Goal: Task Accomplishment & Management: Manage account settings

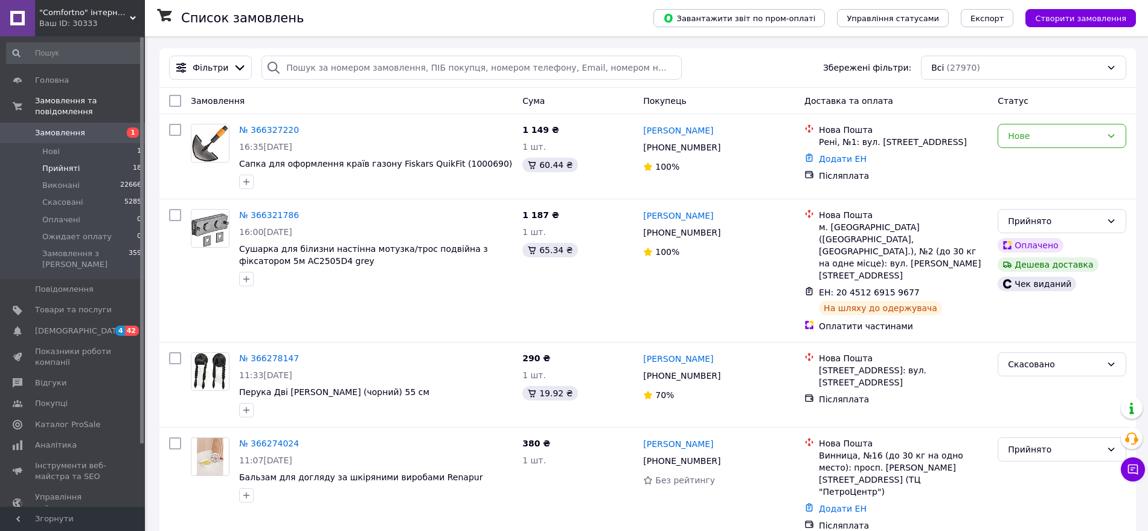
click at [67, 163] on span "Прийняті" at bounding box center [60, 168] width 37 height 11
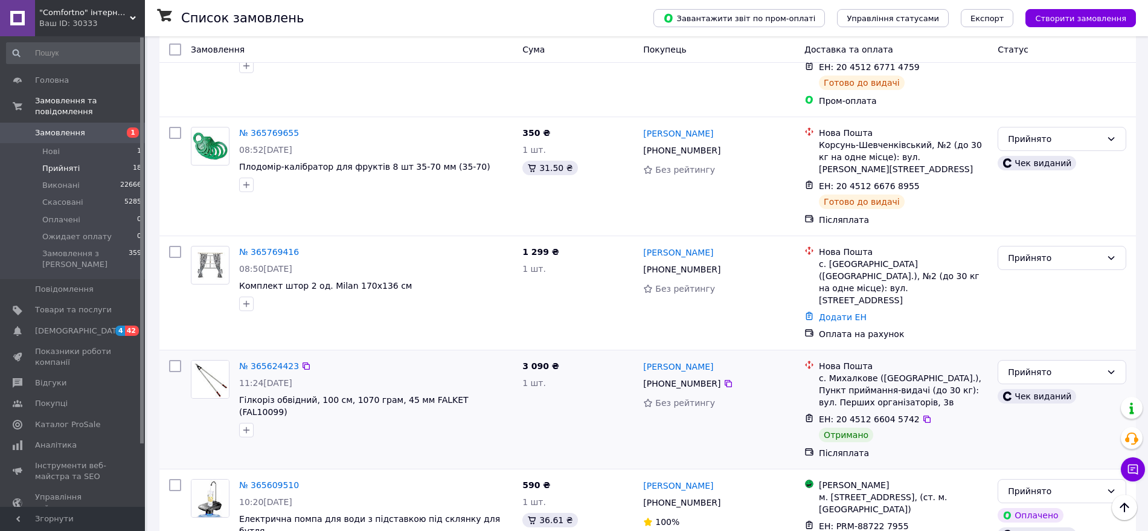
scroll to position [1402, 0]
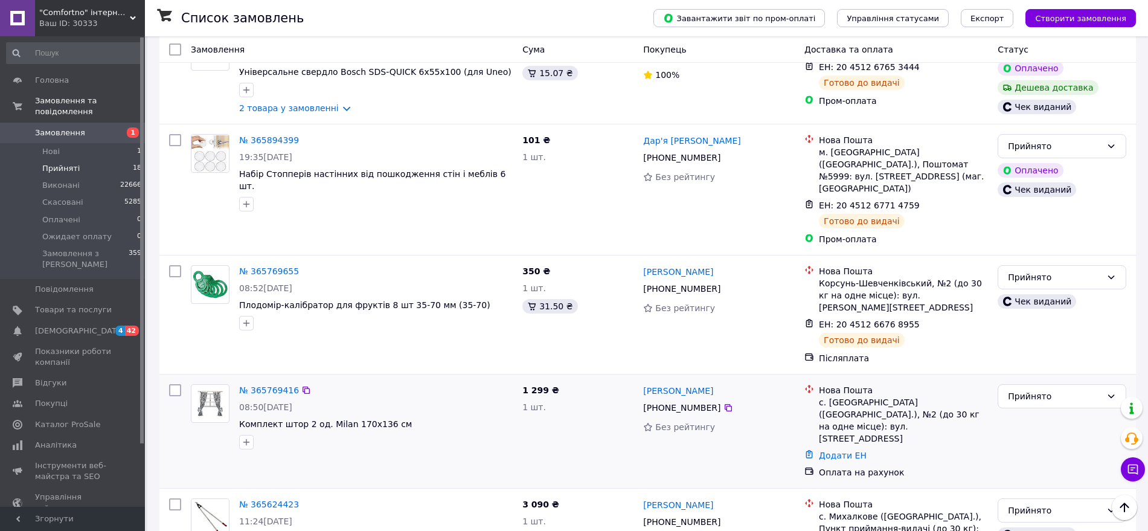
click at [173, 379] on div at bounding box center [175, 431] width 22 height 104
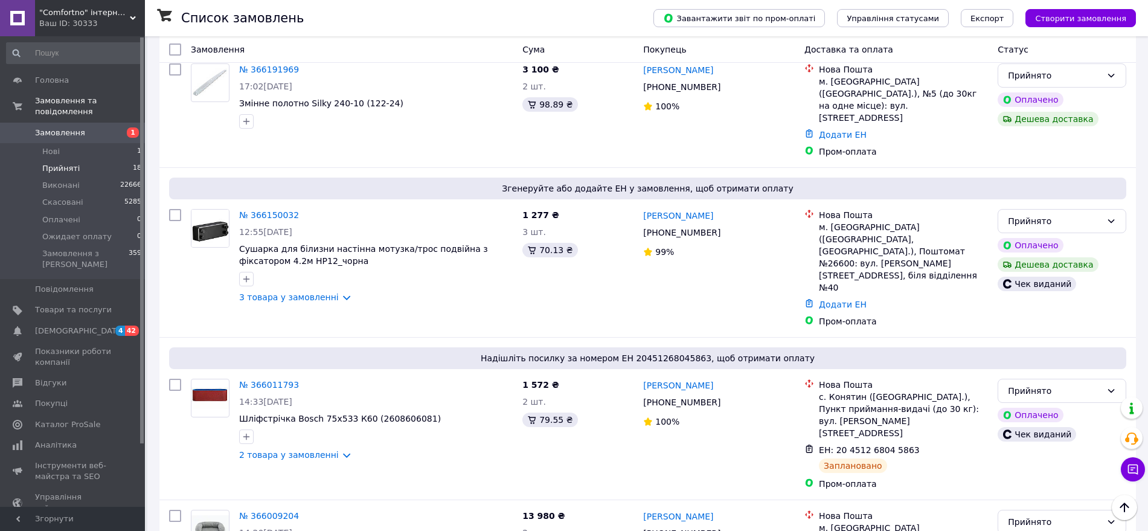
scroll to position [798, 0]
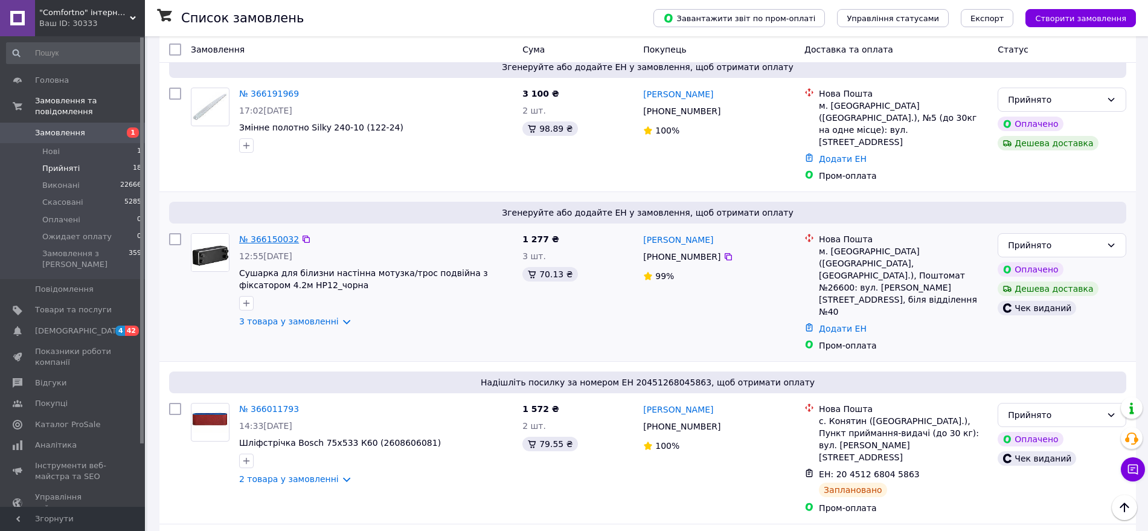
click at [278, 234] on link "№ 366150032" at bounding box center [269, 239] width 60 height 10
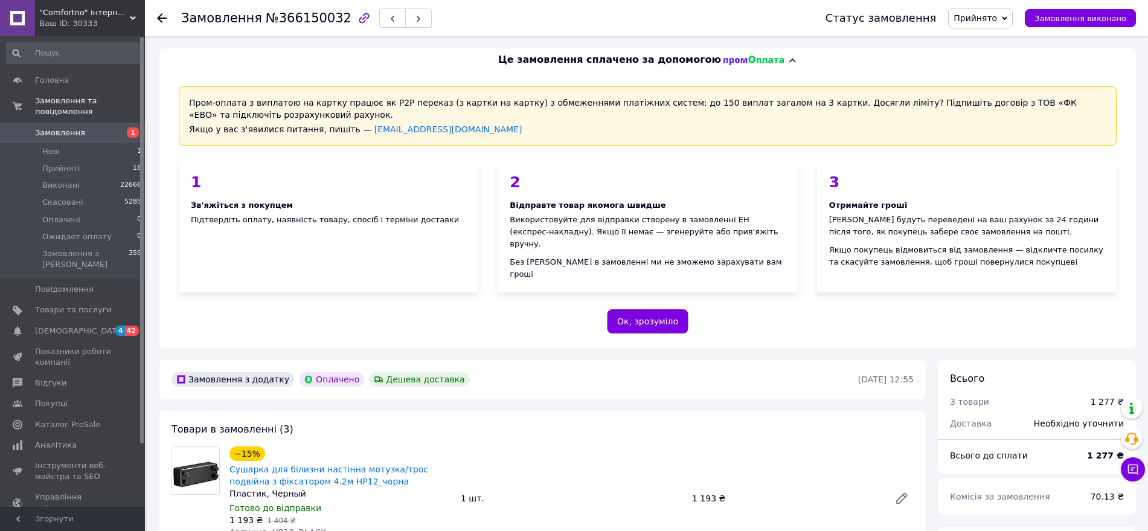
scroll to position [151, 0]
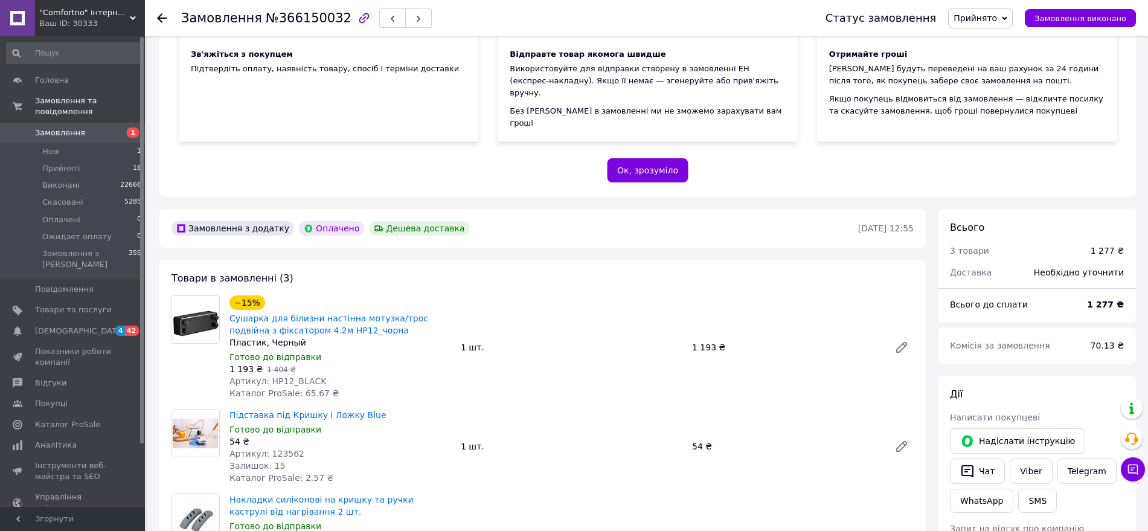
click at [57, 131] on link "Замовлення 1" at bounding box center [74, 133] width 149 height 21
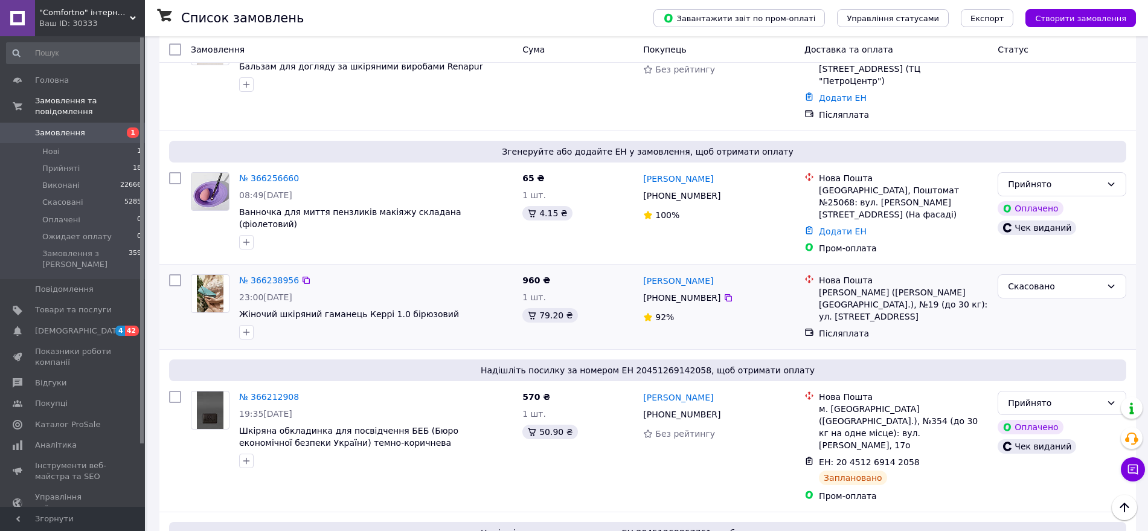
scroll to position [453, 0]
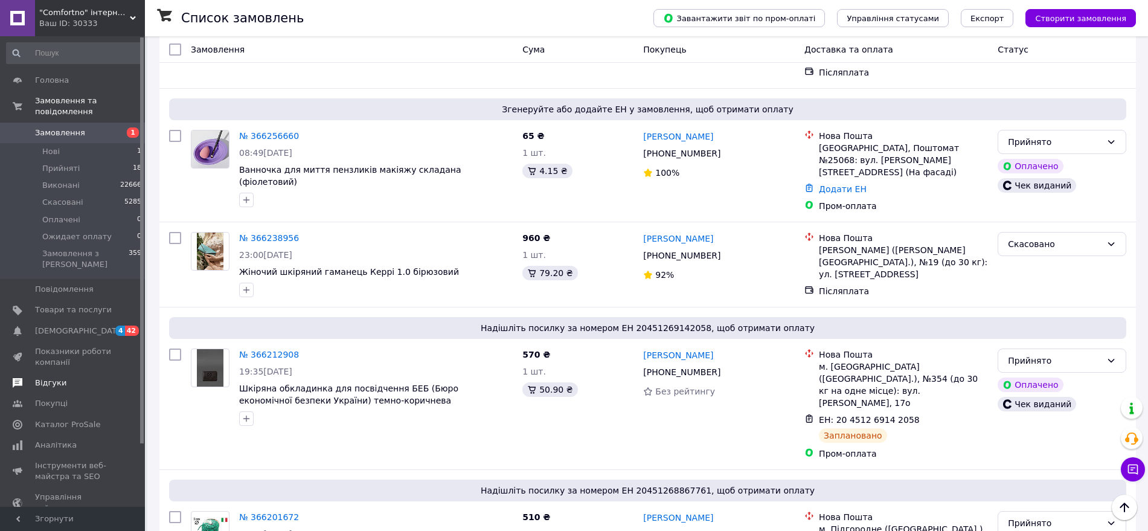
click at [52, 373] on link "Відгуки" at bounding box center [74, 383] width 149 height 21
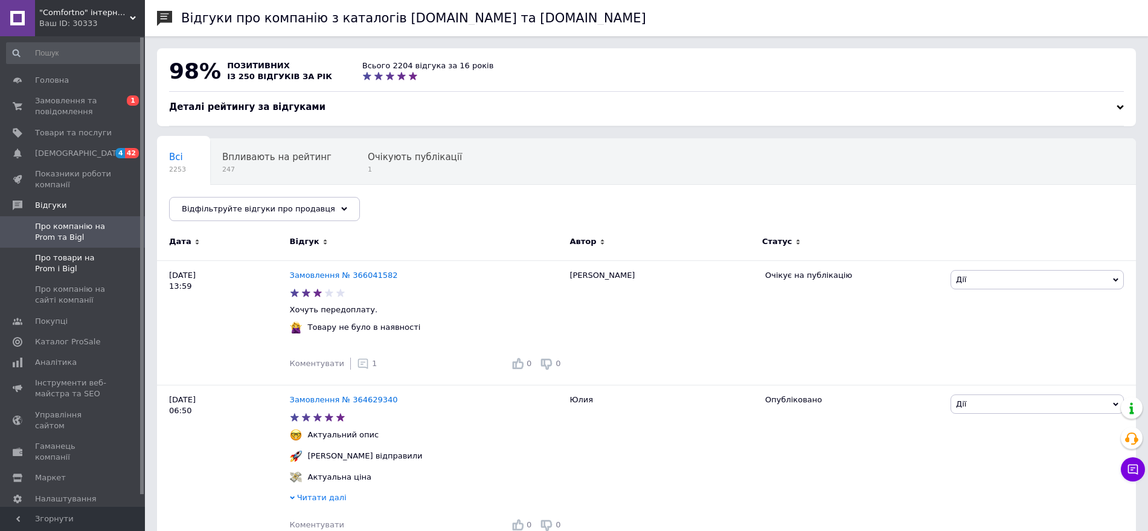
click at [62, 263] on span "Про товари на Prom і Bigl" at bounding box center [73, 263] width 77 height 22
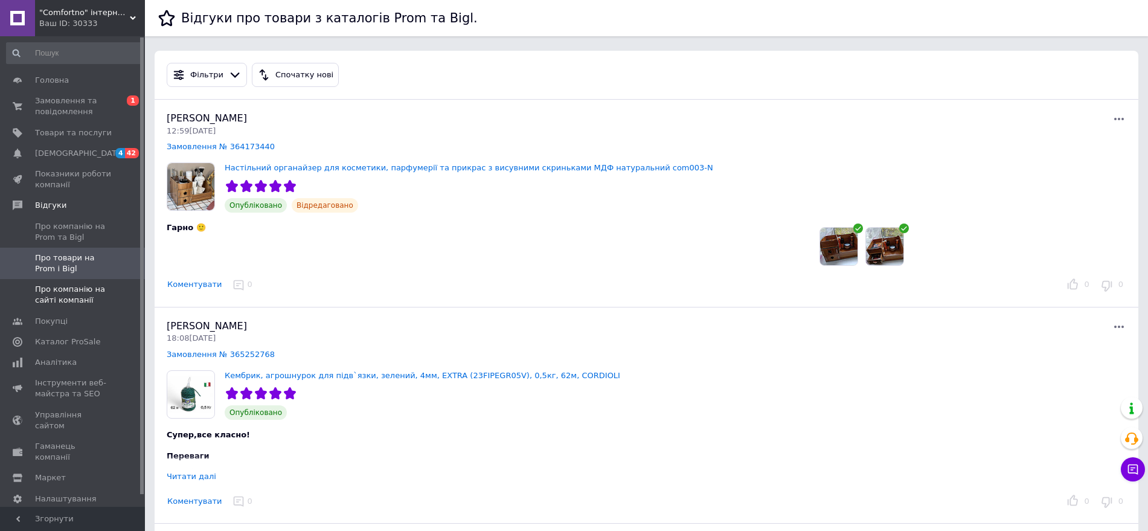
click at [70, 297] on span "Про компанію на сайті компанії" at bounding box center [73, 295] width 77 height 22
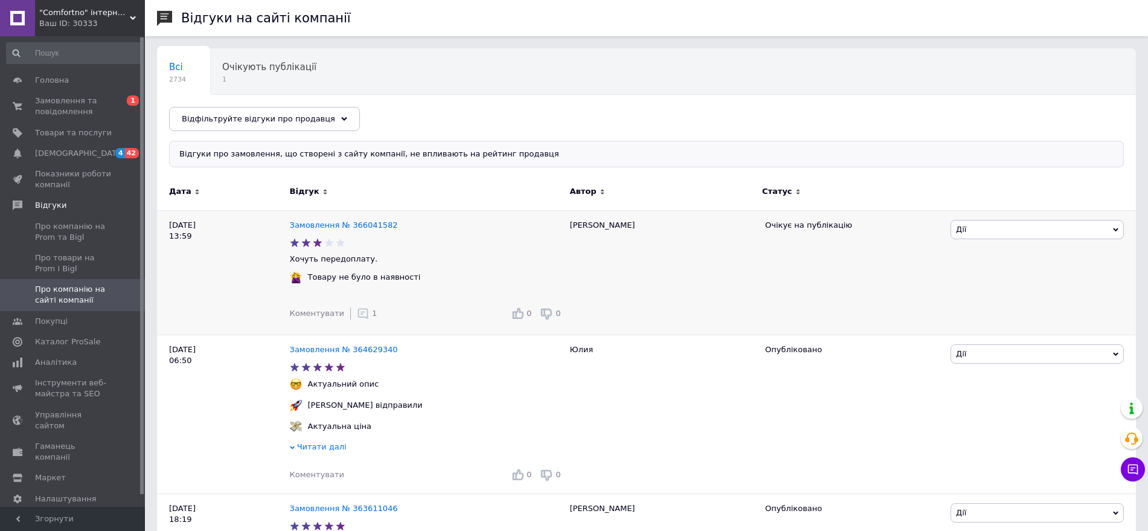
click at [359, 313] on use at bounding box center [363, 313] width 10 height 10
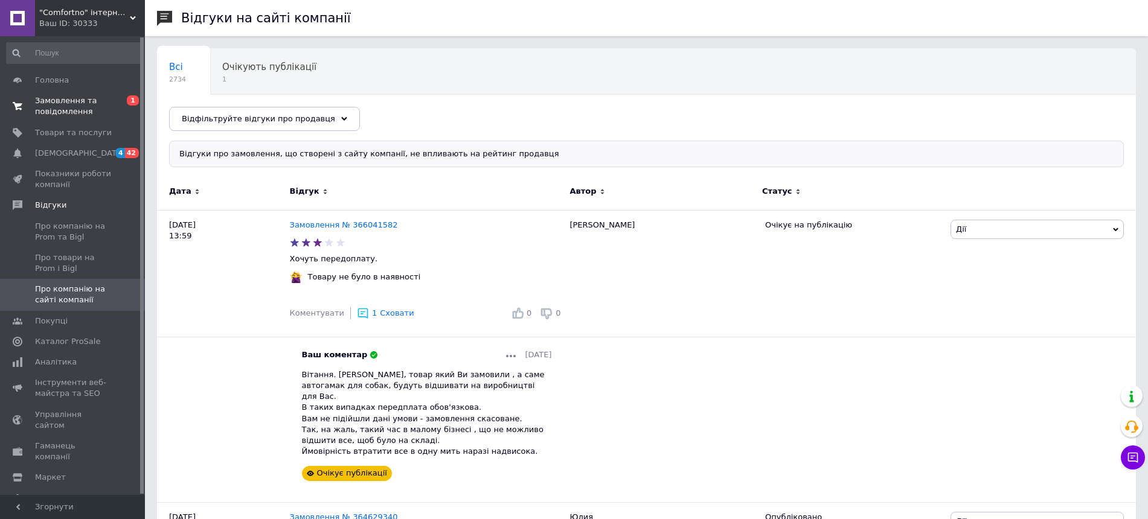
click at [61, 111] on span "Замовлення та повідомлення" at bounding box center [73, 106] width 77 height 22
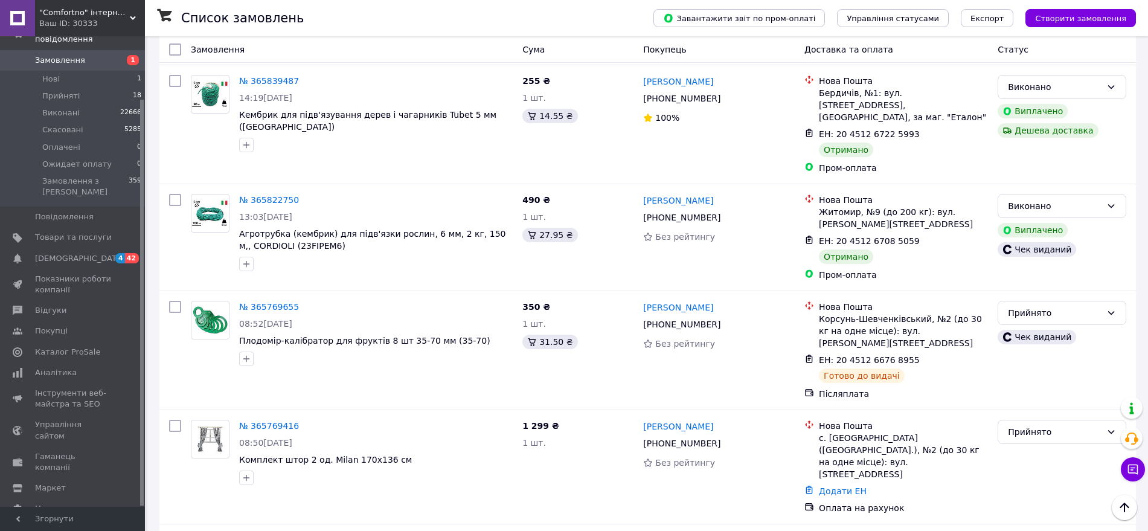
scroll to position [3020, 0]
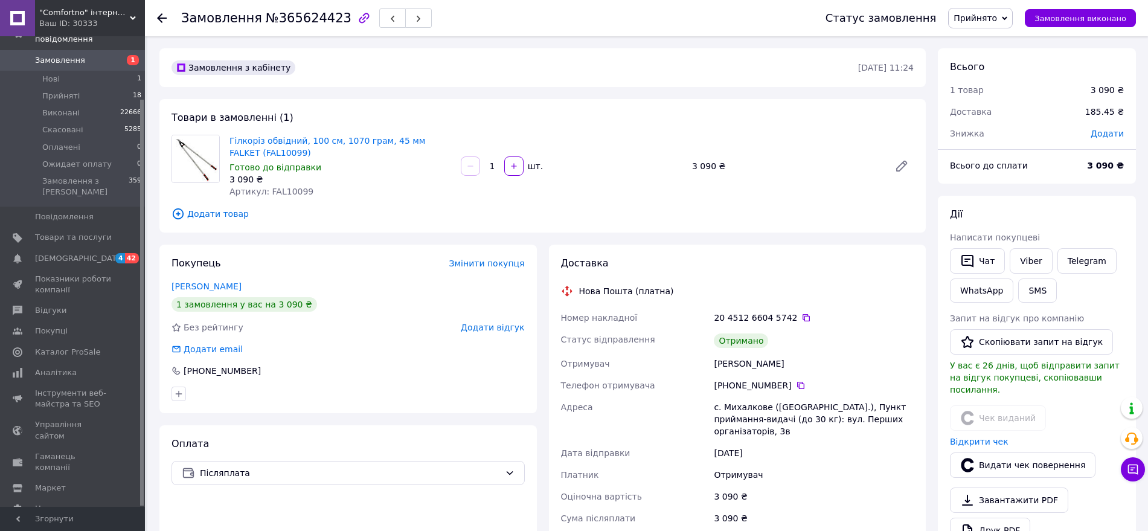
click at [997, 13] on span "Прийнято" at bounding box center [975, 18] width 43 height 10
click at [1003, 43] on li "Виконано" at bounding box center [990, 42] width 82 height 18
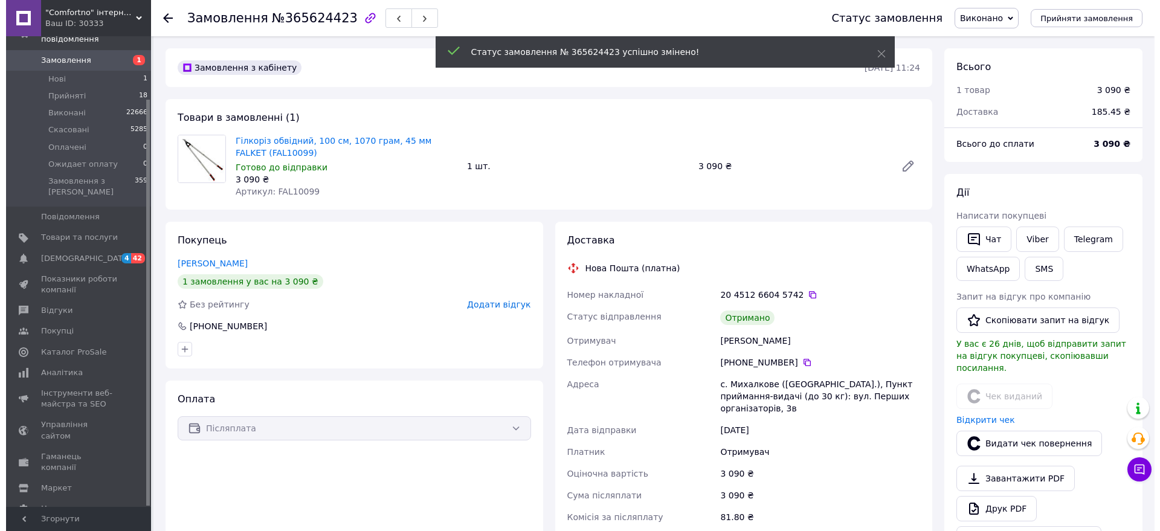
scroll to position [17, 0]
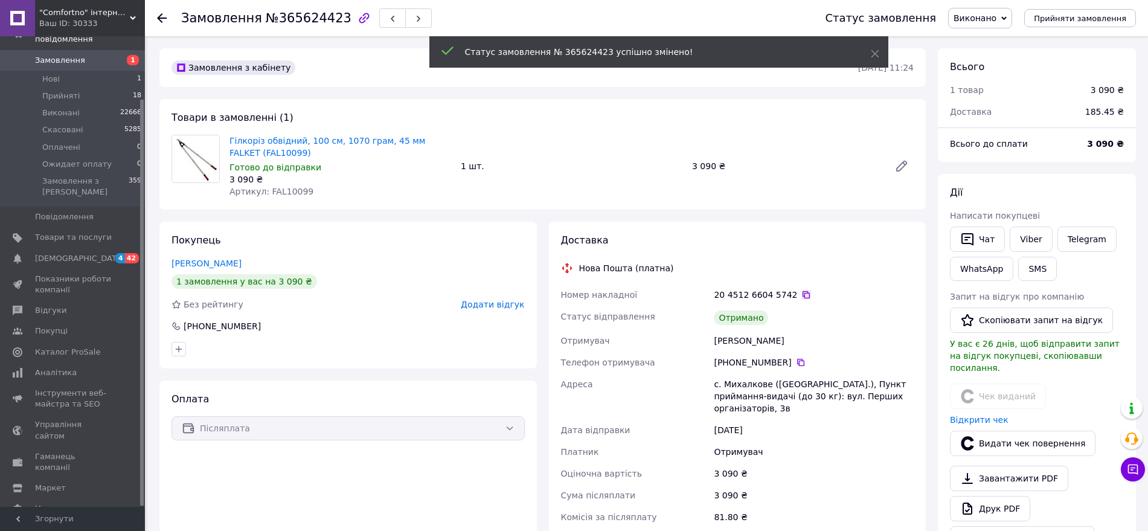
click at [801, 298] on icon at bounding box center [806, 295] width 10 height 10
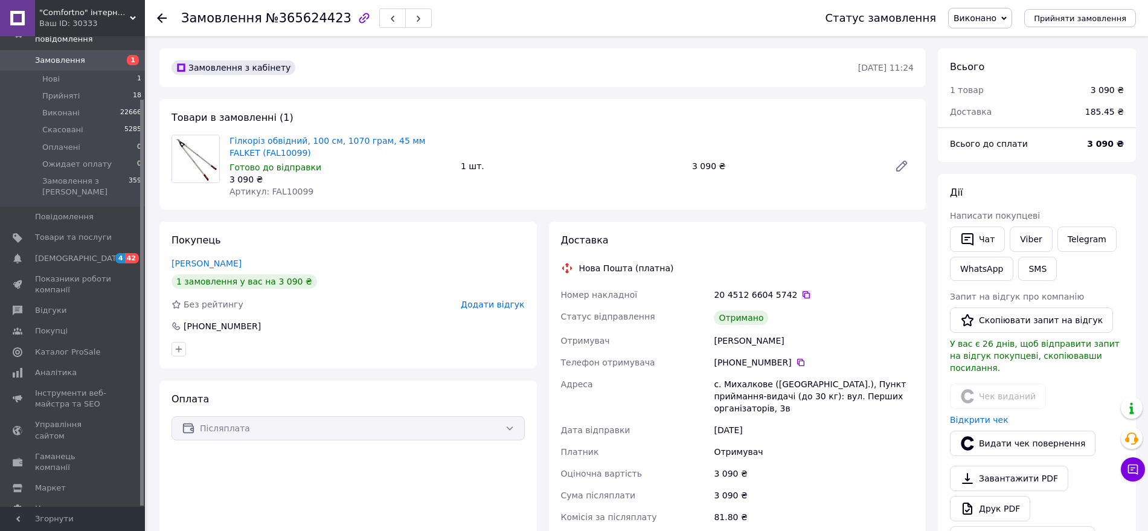
click at [801, 292] on icon at bounding box center [806, 295] width 10 height 10
click at [286, 496] on div "Оплата Післяплата" at bounding box center [347, 499] width 377 height 237
click at [41, 305] on span "Відгуки" at bounding box center [50, 310] width 31 height 11
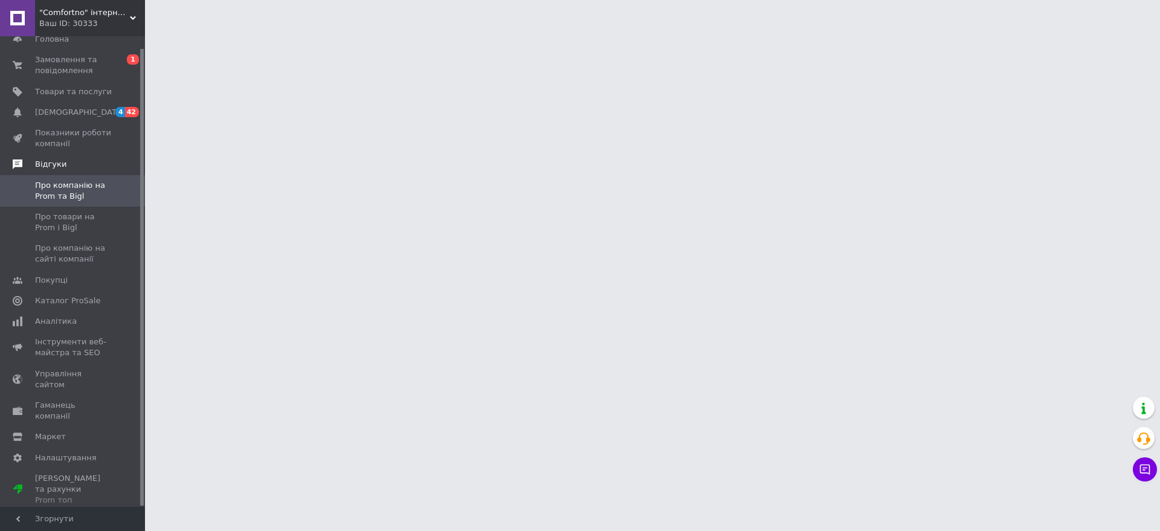
scroll to position [12, 0]
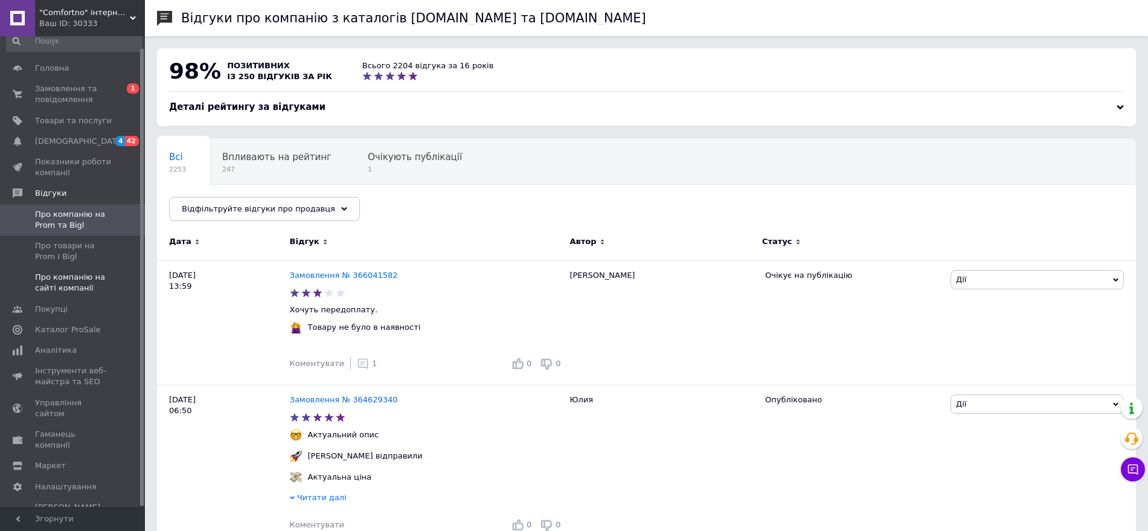
click at [47, 284] on span "Про компанію на сайті компанії" at bounding box center [73, 283] width 77 height 22
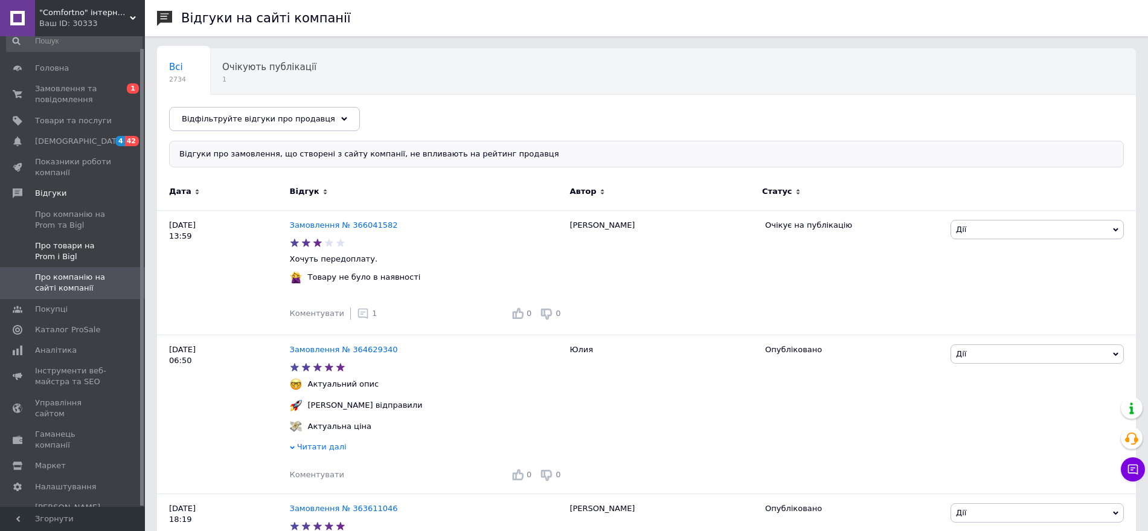
click at [65, 246] on span "Про товари на Prom і Bigl" at bounding box center [73, 251] width 77 height 22
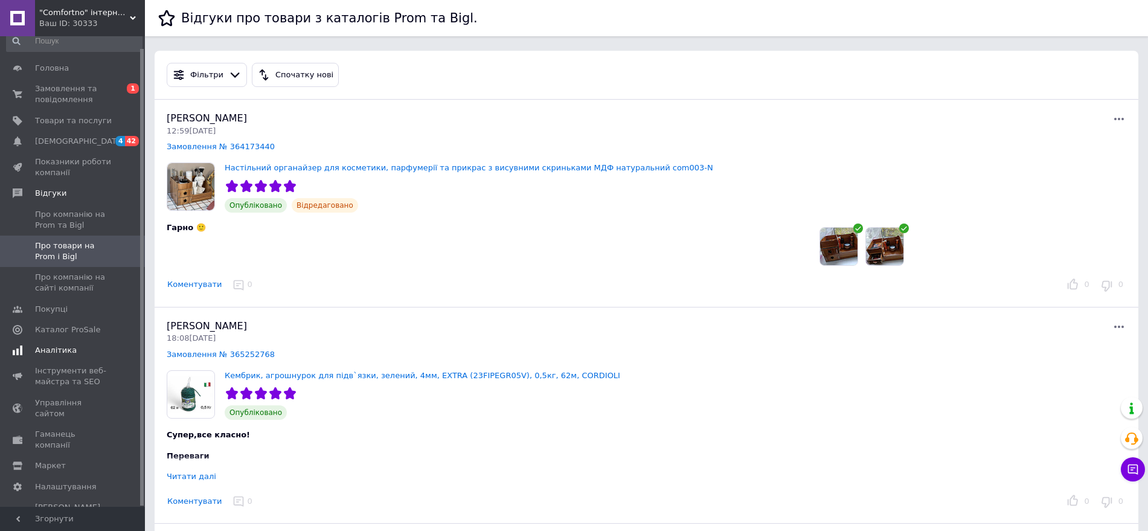
click at [50, 350] on span "Аналітика" at bounding box center [56, 350] width 42 height 11
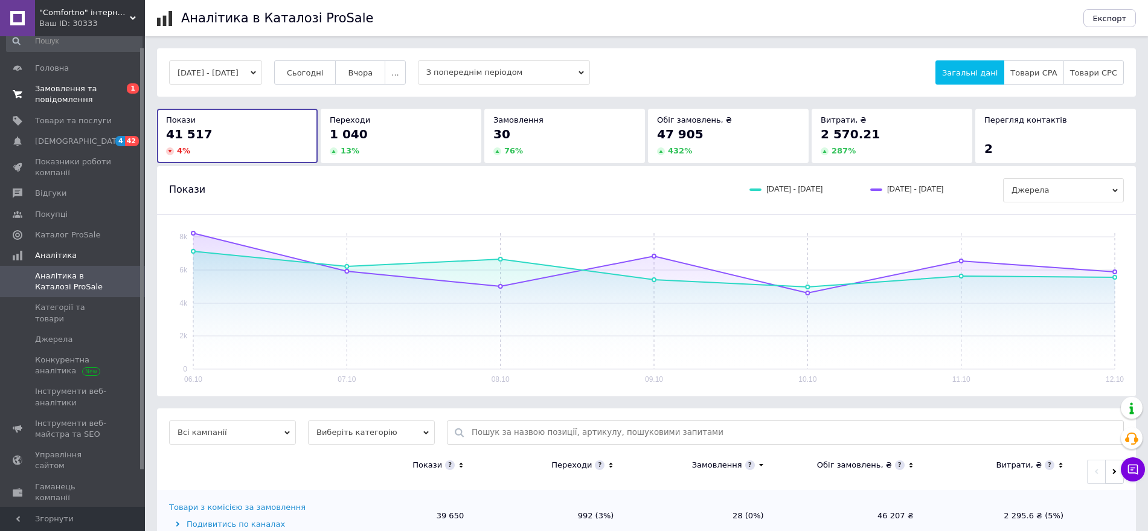
click at [53, 83] on span "Замовлення та повідомлення" at bounding box center [73, 94] width 77 height 22
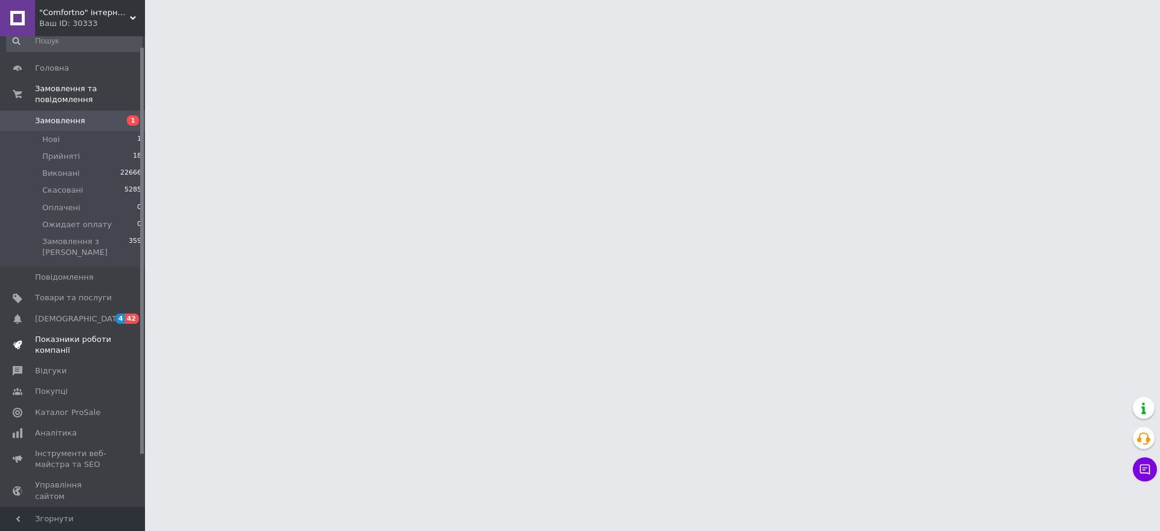
click at [60, 334] on span "Показники роботи компанії" at bounding box center [73, 345] width 77 height 22
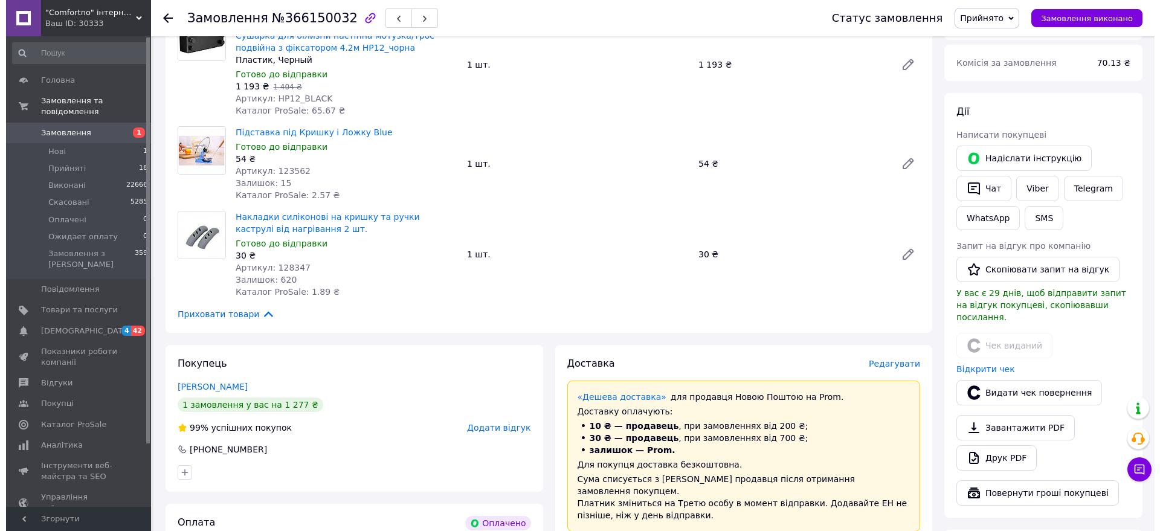
scroll to position [453, 0]
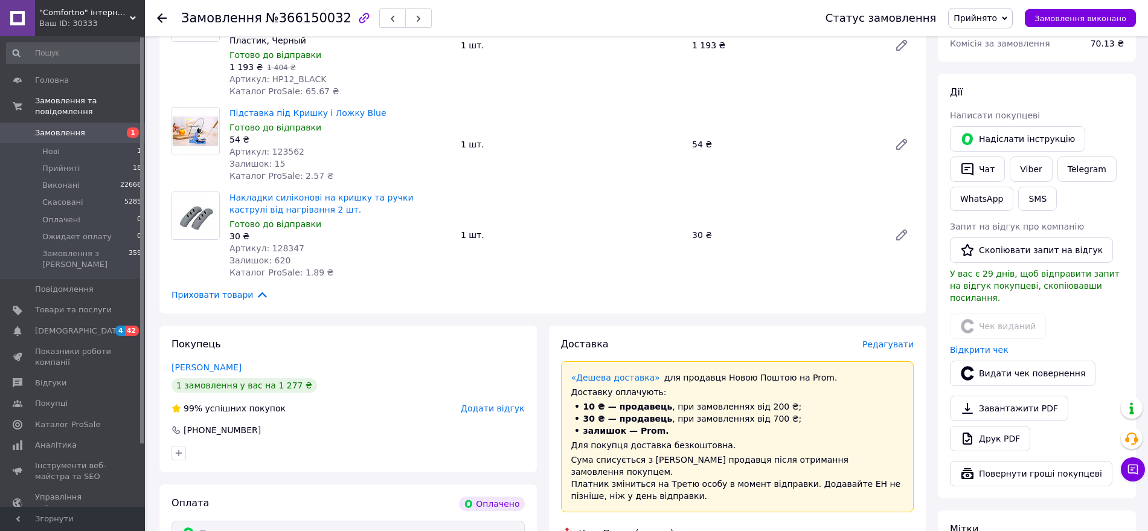
click at [896, 339] on span "Редагувати" at bounding box center [887, 344] width 51 height 10
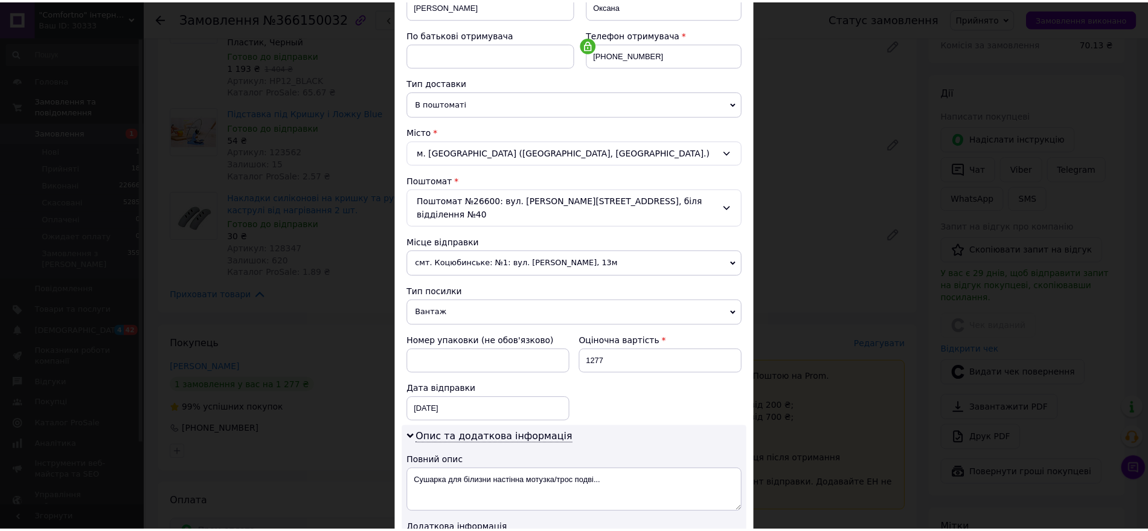
scroll to position [0, 0]
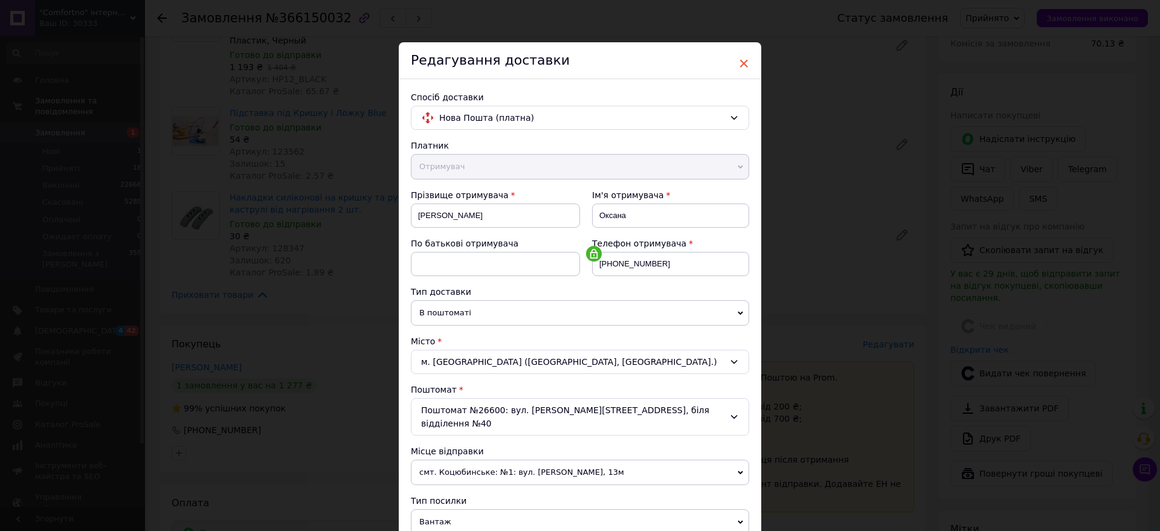
click at [743, 63] on span "×" at bounding box center [743, 63] width 11 height 21
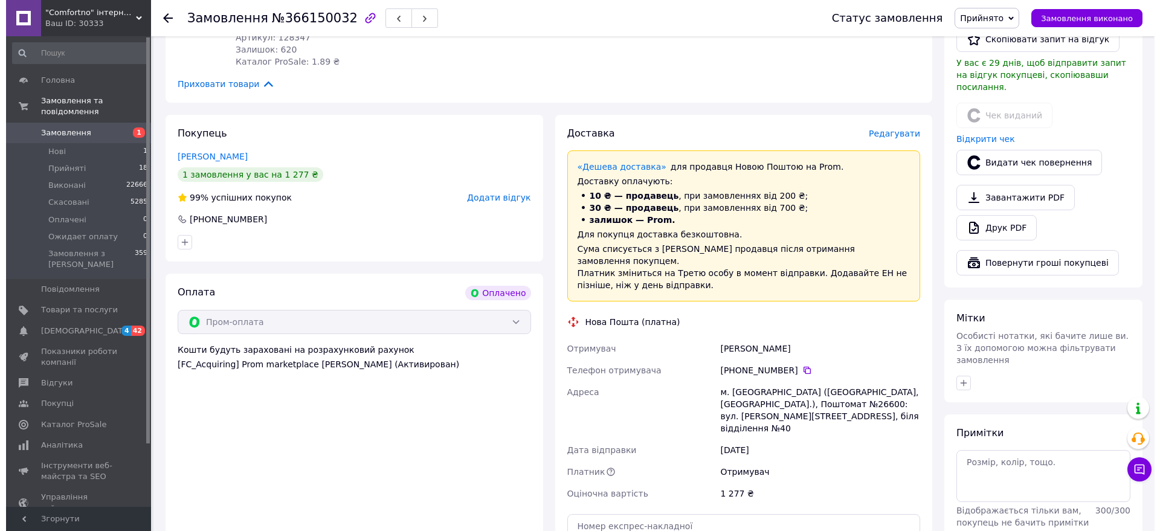
scroll to position [639, 0]
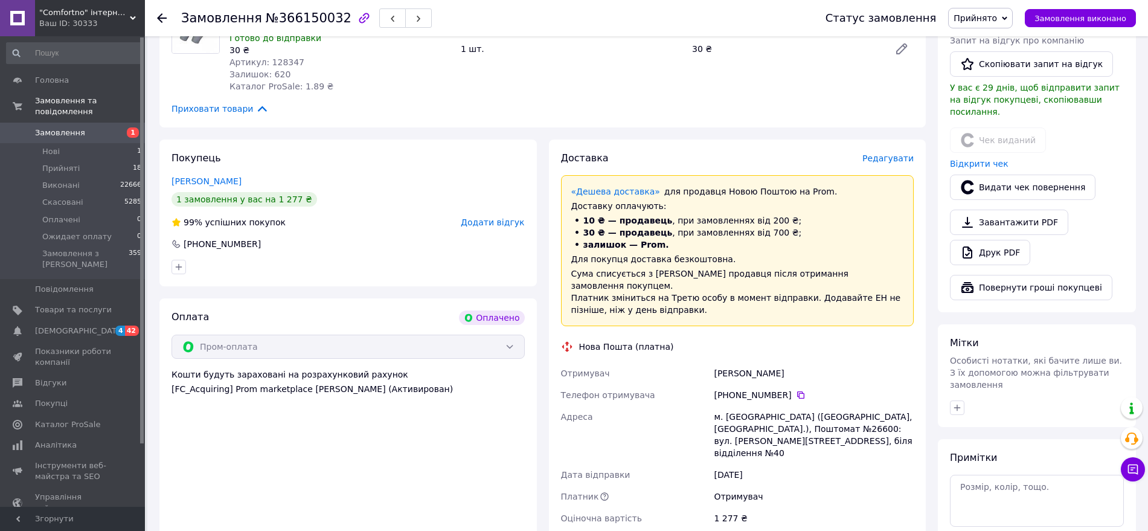
click at [905, 153] on span "Редагувати" at bounding box center [887, 158] width 51 height 10
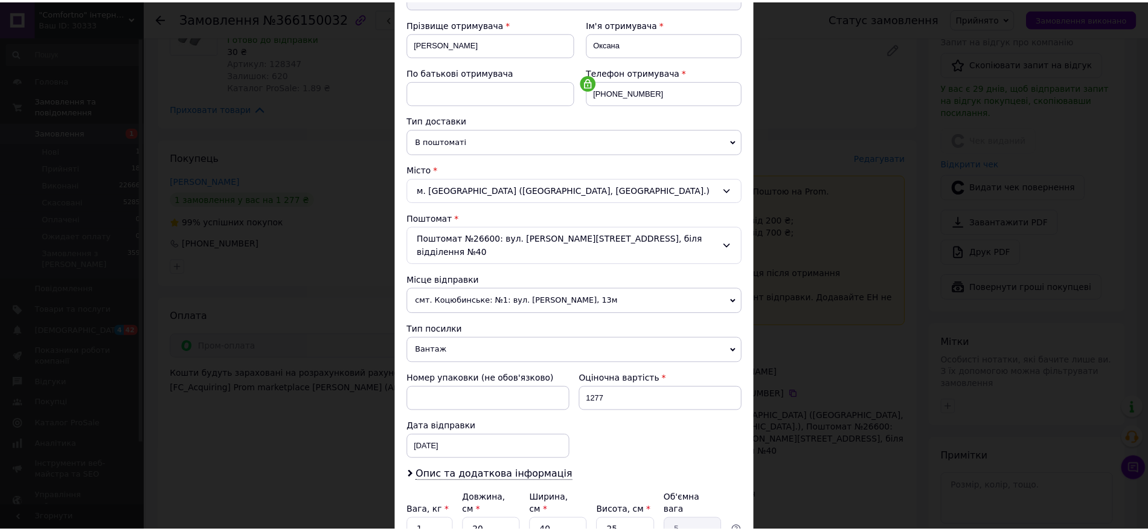
scroll to position [271, 0]
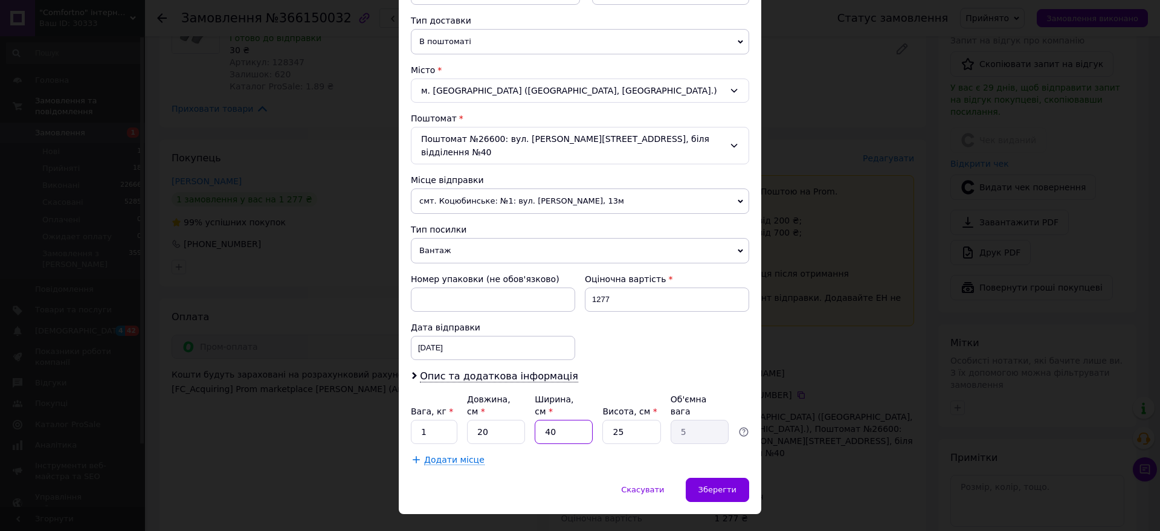
drag, startPoint x: 565, startPoint y: 405, endPoint x: 537, endPoint y: 415, distance: 30.0
click at [537, 420] on input "40" at bounding box center [564, 432] width 58 height 24
type input "2"
type input "0.25"
type input "20"
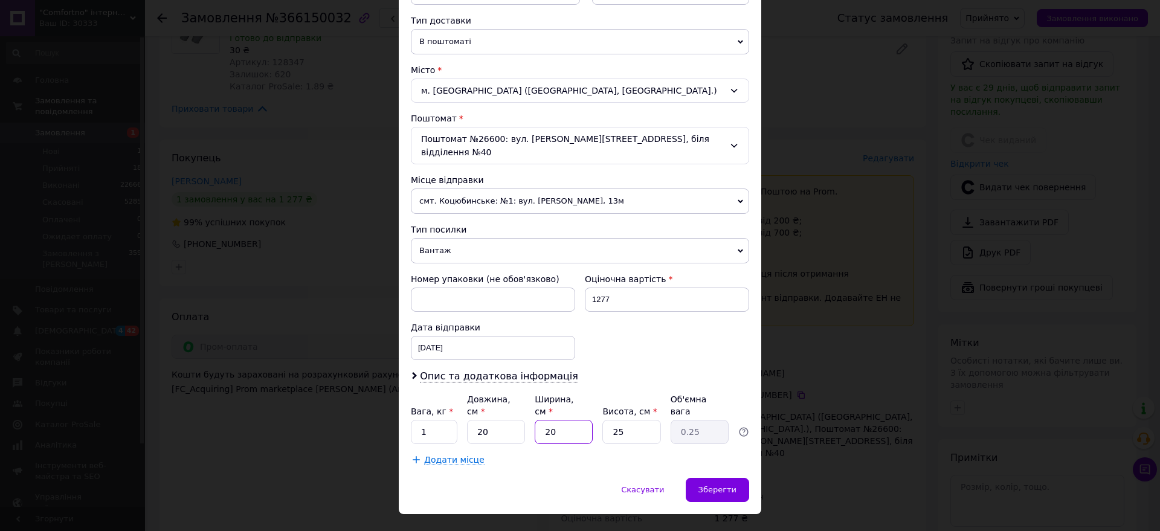
type input "2.5"
type input "20"
drag, startPoint x: 631, startPoint y: 411, endPoint x: 606, endPoint y: 413, distance: 24.8
click at [606, 420] on input "25" at bounding box center [631, 432] width 58 height 24
type input "1"
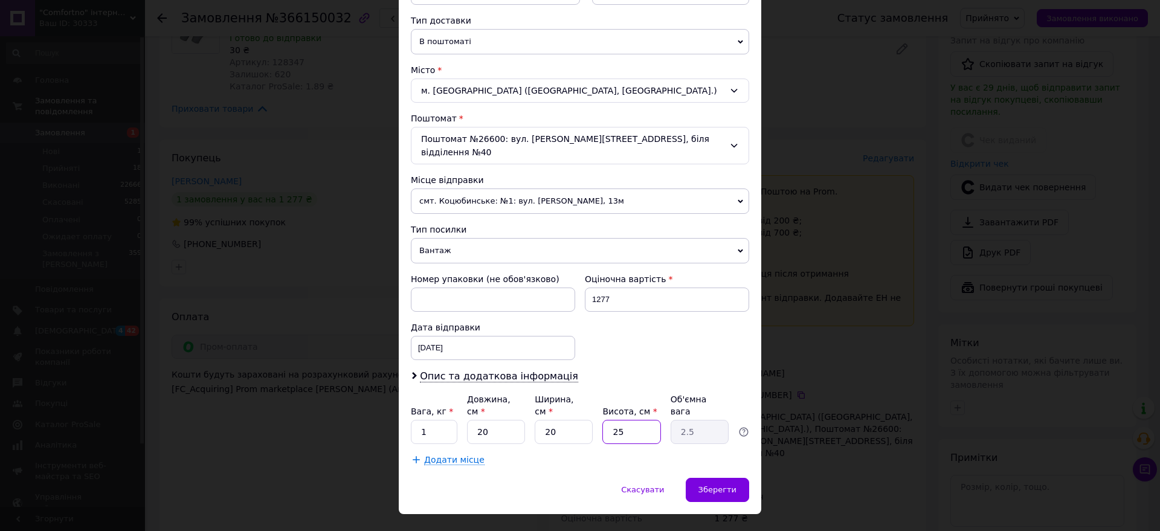
type input "0.1"
type input "15"
type input "1.5"
type input "15"
drag, startPoint x: 438, startPoint y: 413, endPoint x: 454, endPoint y: 401, distance: 20.3
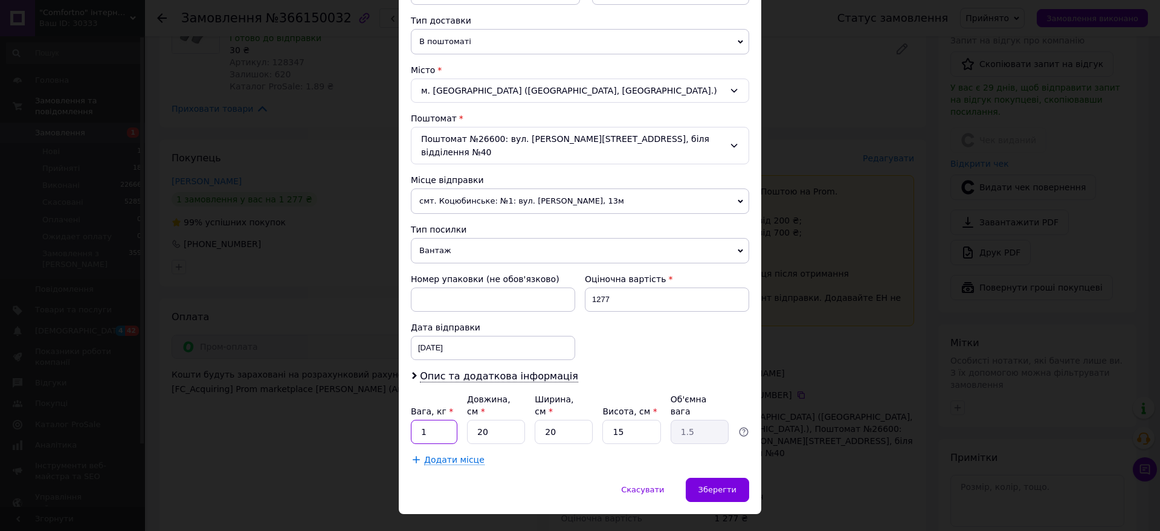
click at [454, 420] on input "1" at bounding box center [434, 432] width 47 height 24
type input "1.5"
click at [713, 485] on span "Зберегти" at bounding box center [717, 489] width 38 height 9
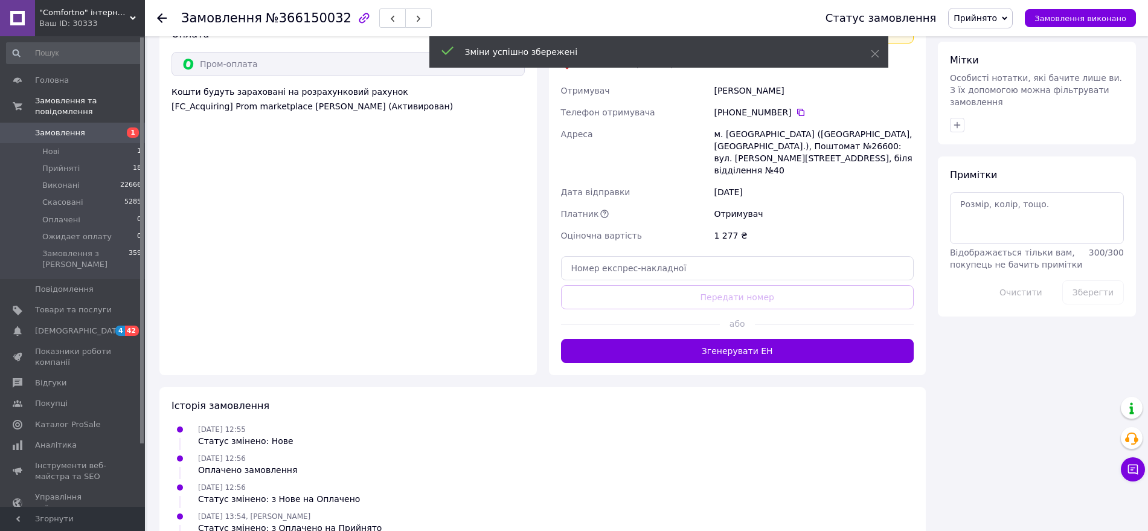
scroll to position [941, 0]
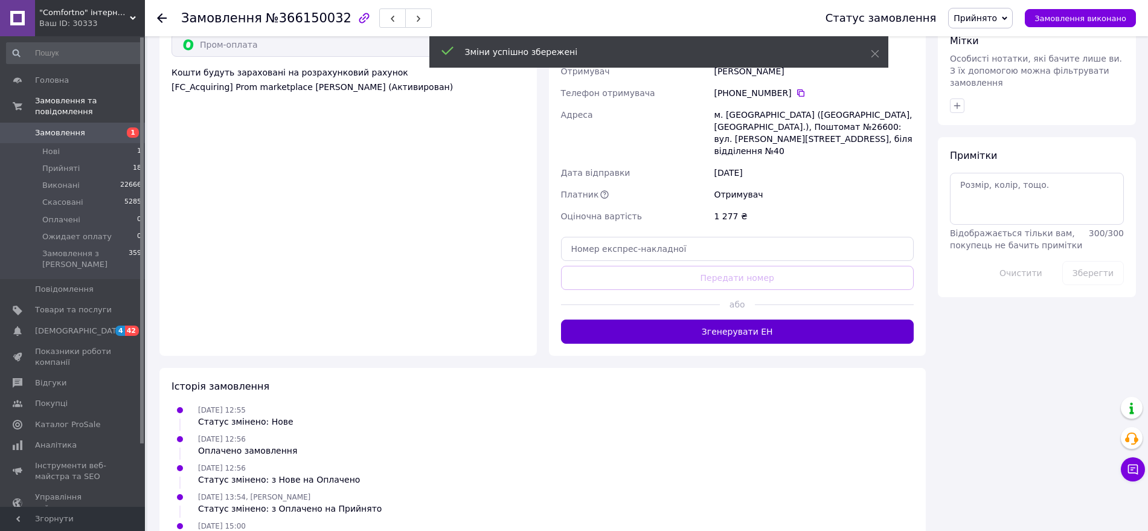
click at [734, 320] on button "Згенерувати ЕН" at bounding box center [737, 332] width 353 height 24
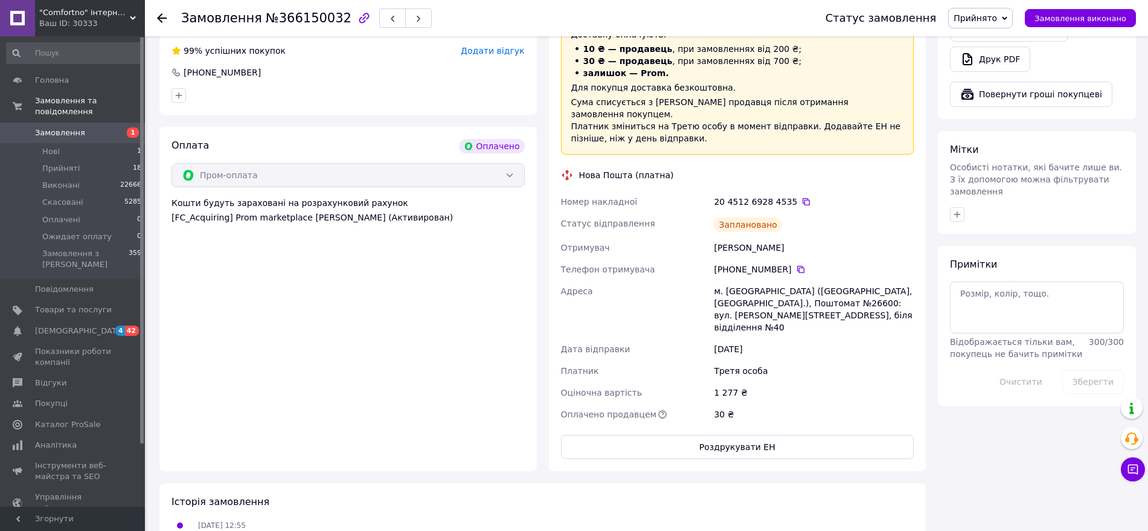
scroll to position [790, 0]
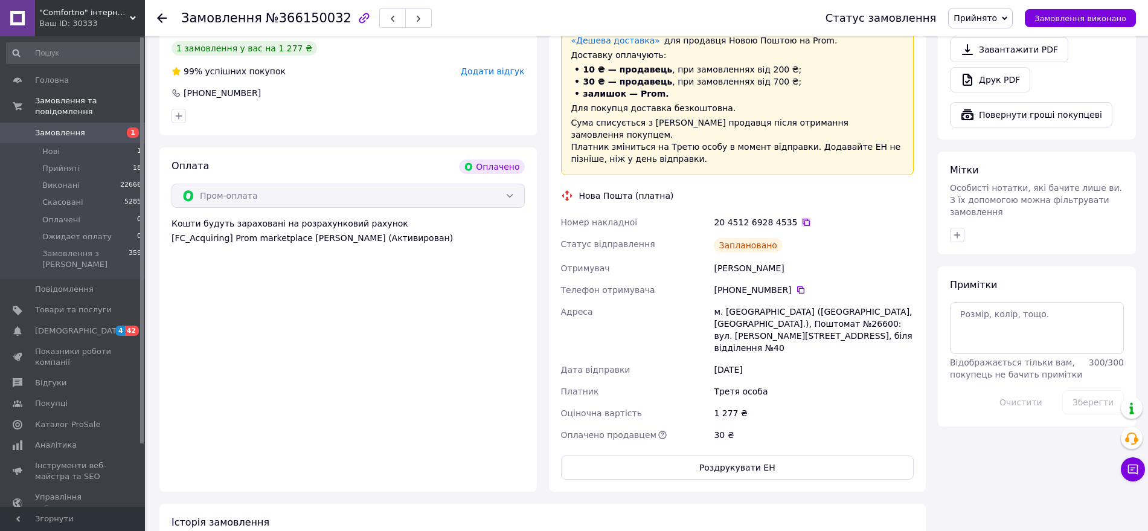
click at [803, 219] on icon at bounding box center [806, 222] width 7 height 7
click at [858, 455] on button "Роздрукувати ЕН" at bounding box center [737, 467] width 353 height 24
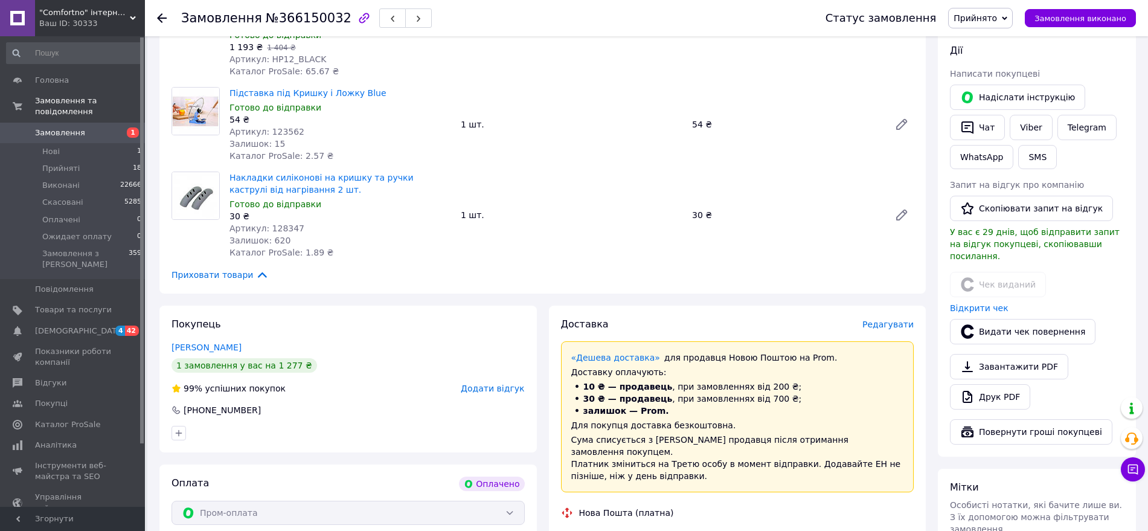
scroll to position [337, 0]
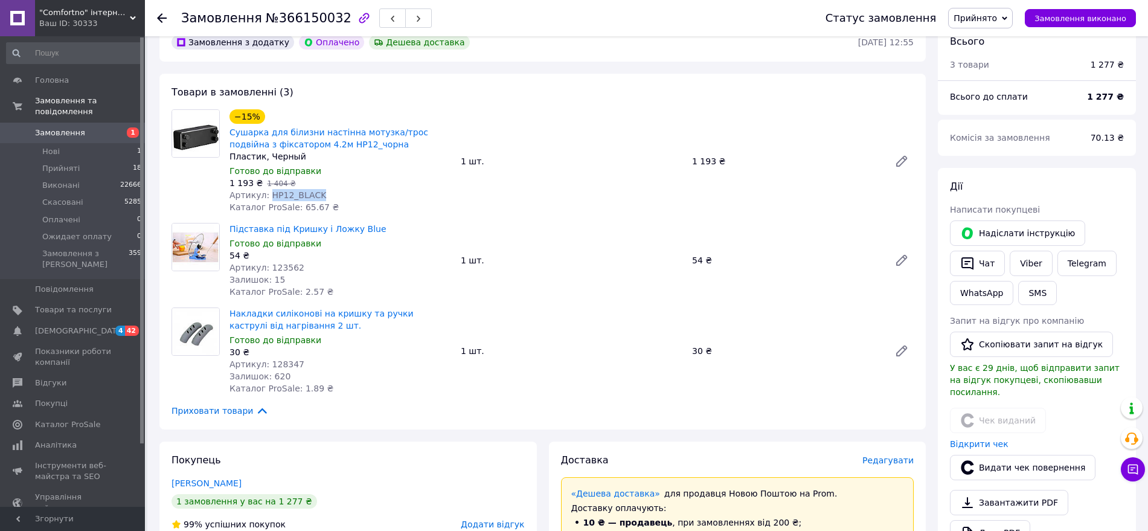
drag, startPoint x: 296, startPoint y: 191, endPoint x: 267, endPoint y: 180, distance: 31.0
click at [267, 189] on div "Артикул: HP12_BLACK" at bounding box center [341, 195] width 222 height 12
copy span "HP12_BLACK"
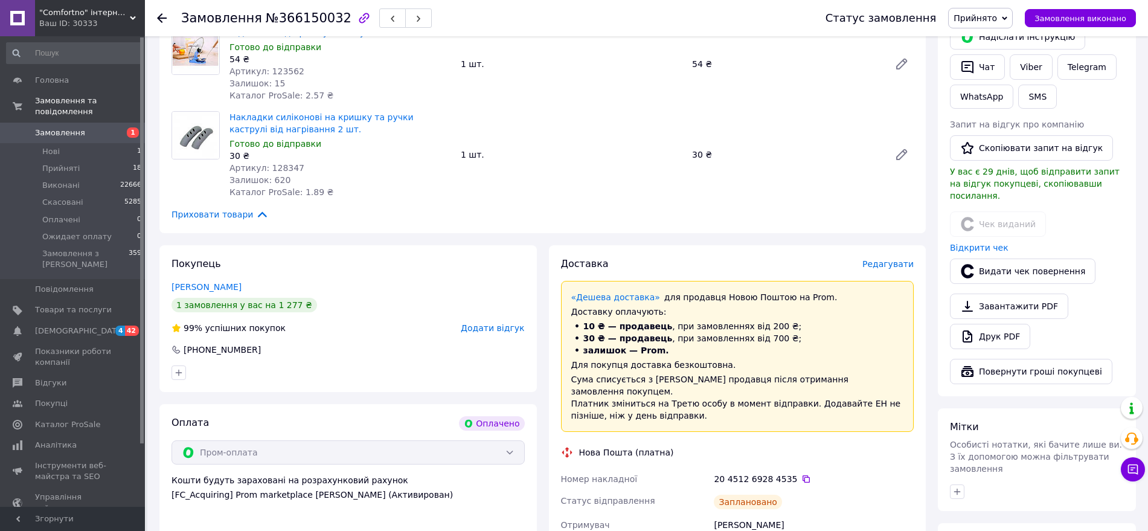
scroll to position [639, 0]
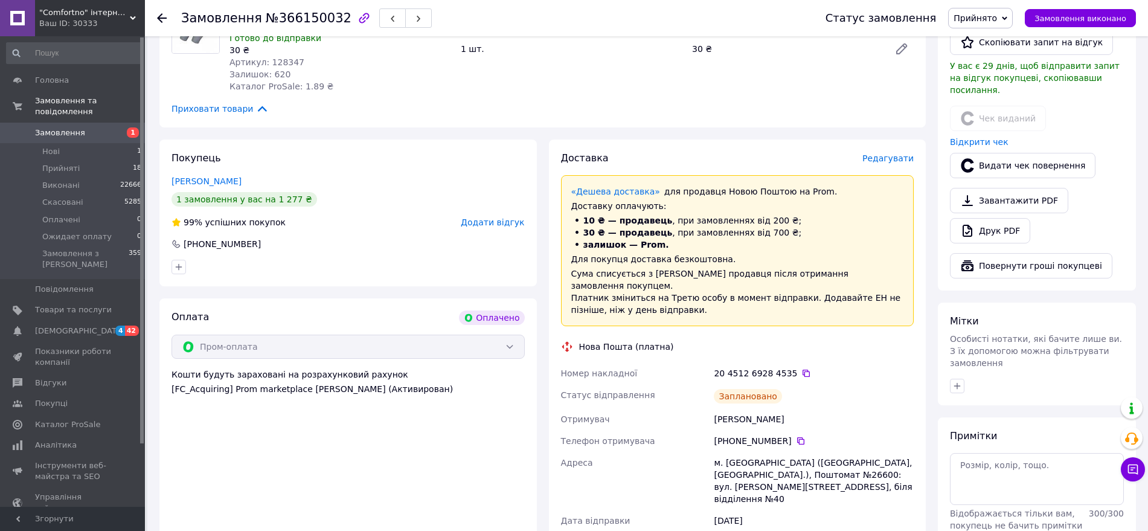
click at [724, 408] on div "[PERSON_NAME]" at bounding box center [813, 419] width 205 height 22
copy div "[PERSON_NAME]"
click at [796, 436] on icon at bounding box center [801, 441] width 10 height 10
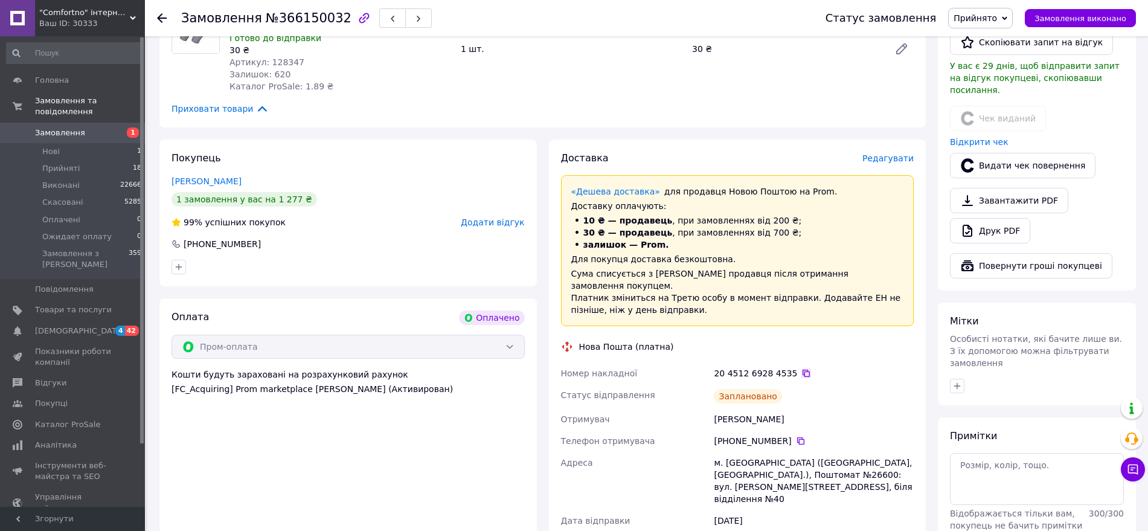
click at [803, 370] on icon at bounding box center [806, 373] width 7 height 7
click at [768, 408] on div "[PERSON_NAME]" at bounding box center [813, 419] width 205 height 22
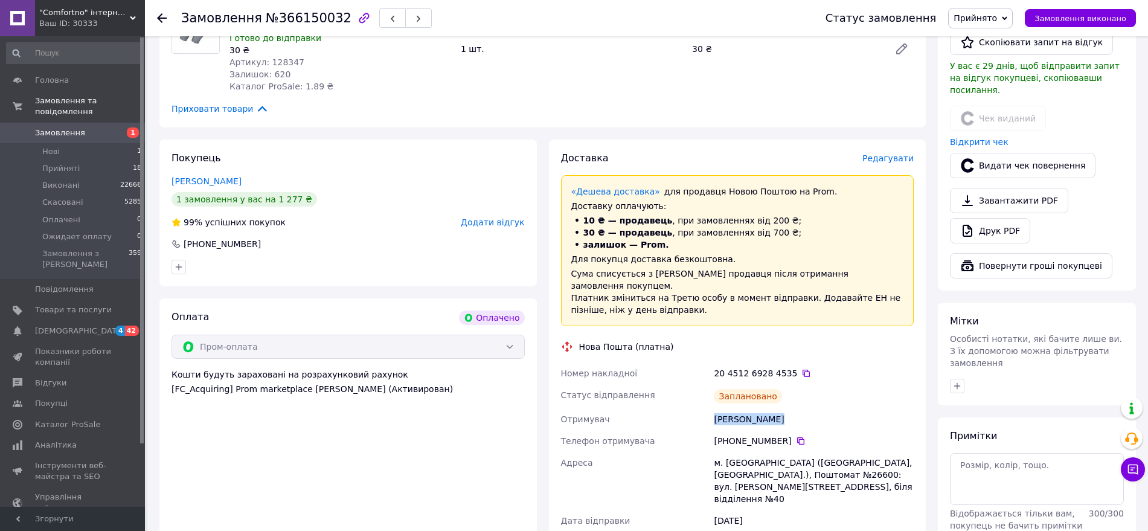
copy div "[PERSON_NAME]"
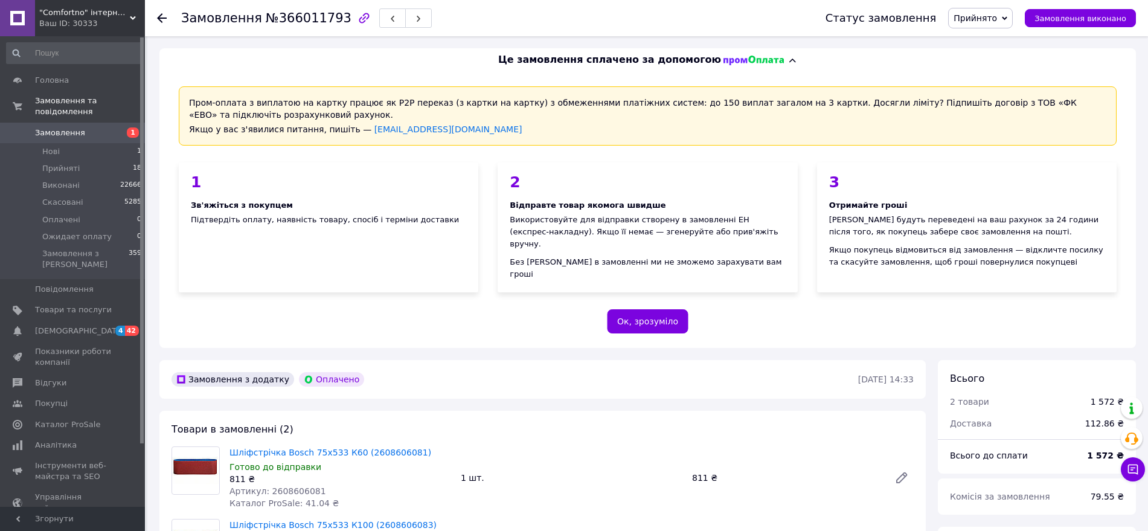
scroll to position [151, 0]
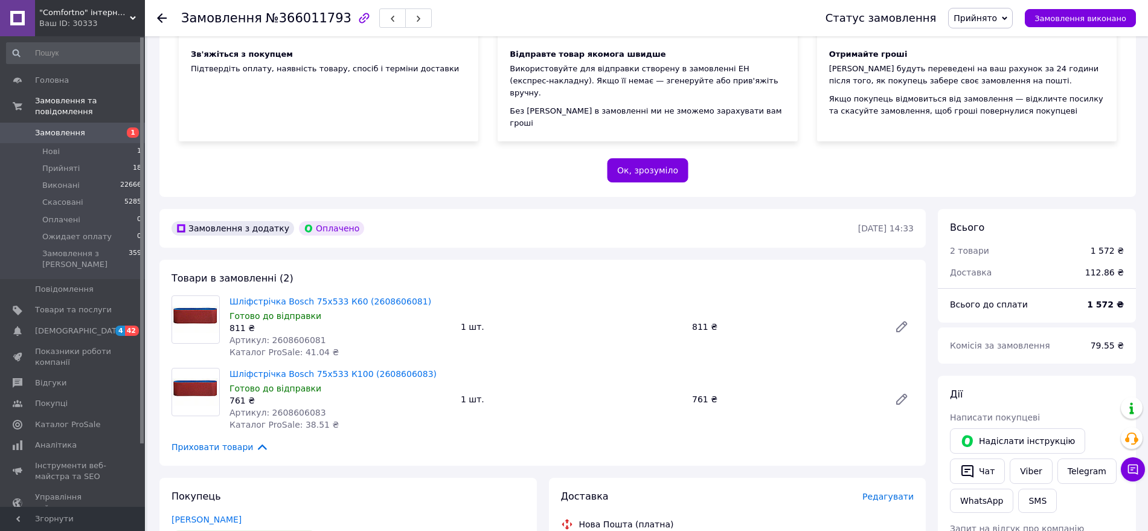
click at [300, 335] on span "Артикул: 2608606081" at bounding box center [278, 340] width 97 height 10
copy span "2608606081"
drag, startPoint x: 233, startPoint y: 137, endPoint x: 258, endPoint y: 142, distance: 25.8
click at [233, 137] on div "Пром-оплата з виплатою на картку працює як P2P переказ (з картки на картку) з о…" at bounding box center [647, 59] width 977 height 276
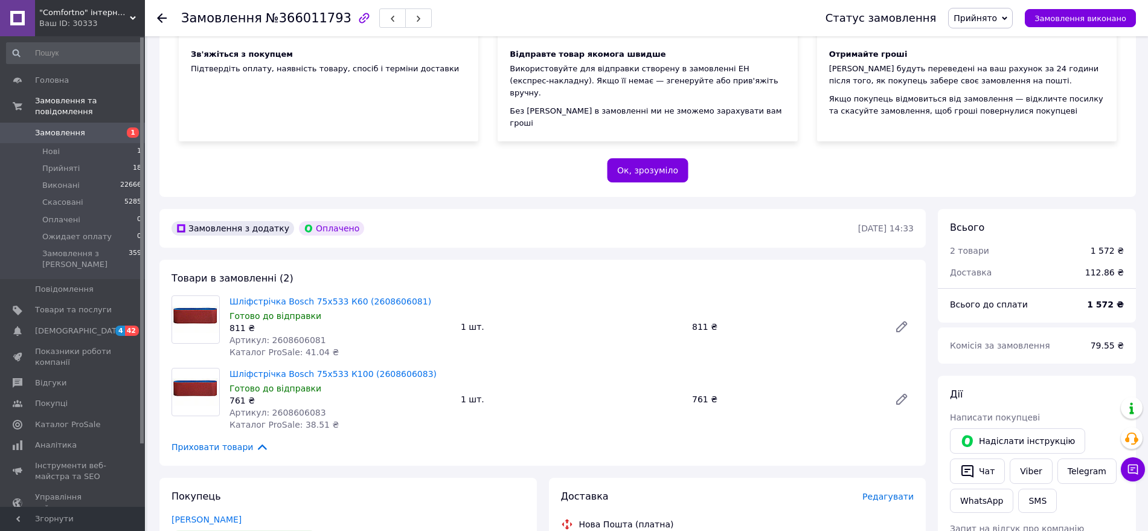
click at [290, 408] on span "Артикул: 2608606083" at bounding box center [278, 413] width 97 height 10
copy span "2608606083"
click at [254, 159] on div "Пром-оплата з виплатою на картку працює як P2P переказ (з картки на картку) з о…" at bounding box center [647, 59] width 977 height 276
